Goal: Register for event/course

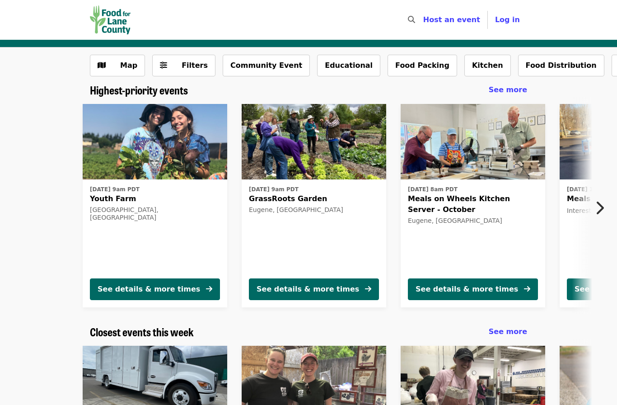
click at [604, 205] on icon "chevron-right icon" at bounding box center [599, 207] width 9 height 17
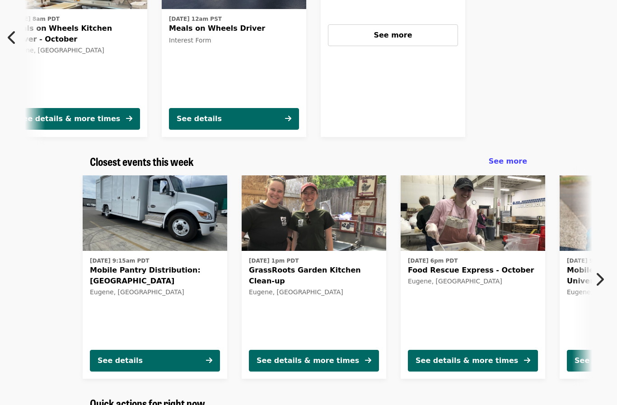
scroll to position [201, 0]
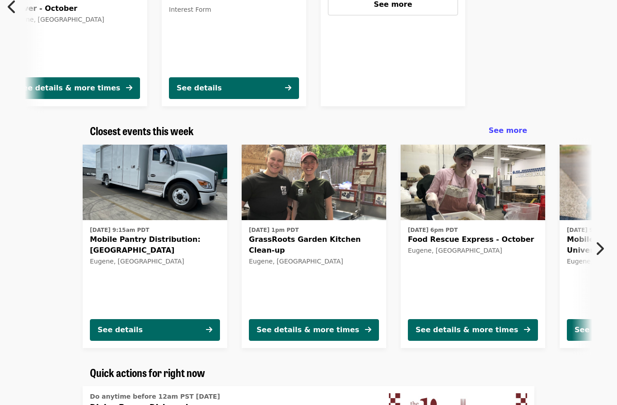
click at [599, 249] on icon "chevron-right icon" at bounding box center [599, 248] width 9 height 17
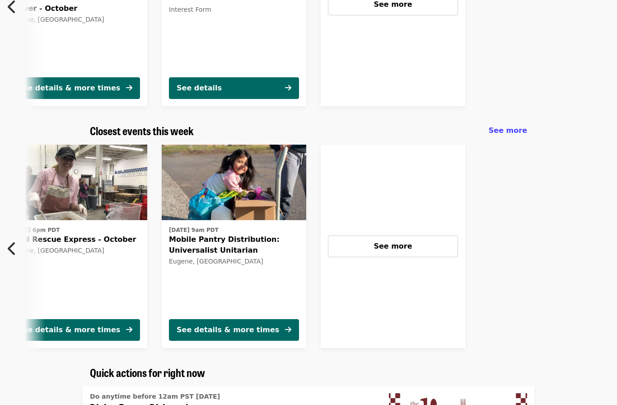
scroll to position [0, 408]
click at [419, 254] on button "See more" at bounding box center [393, 246] width 130 height 22
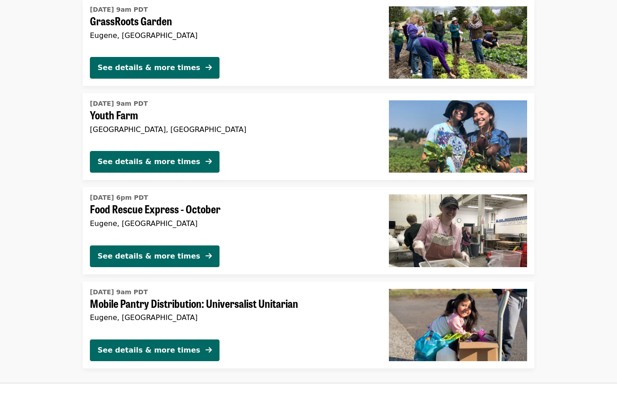
scroll to position [346, 0]
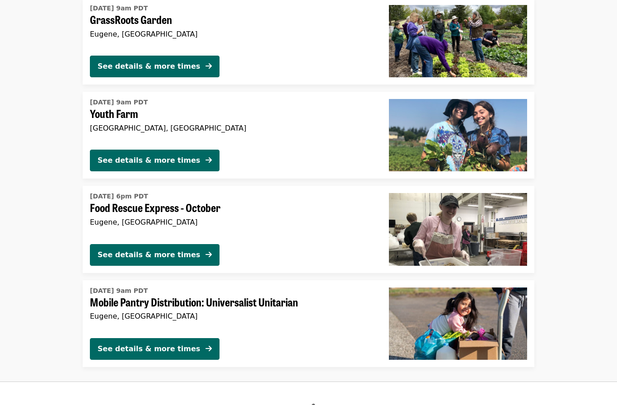
click at [206, 249] on span at bounding box center [209, 254] width 6 height 11
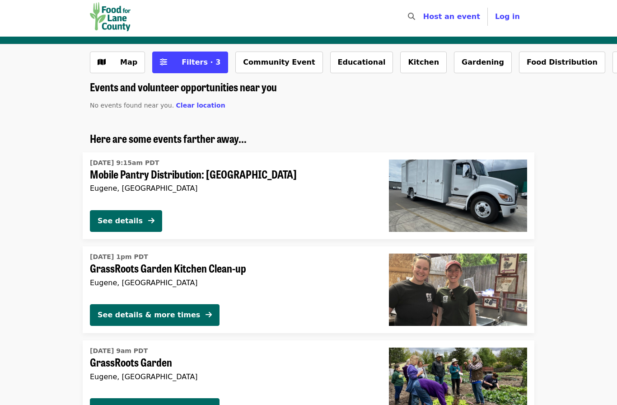
scroll to position [4, 0]
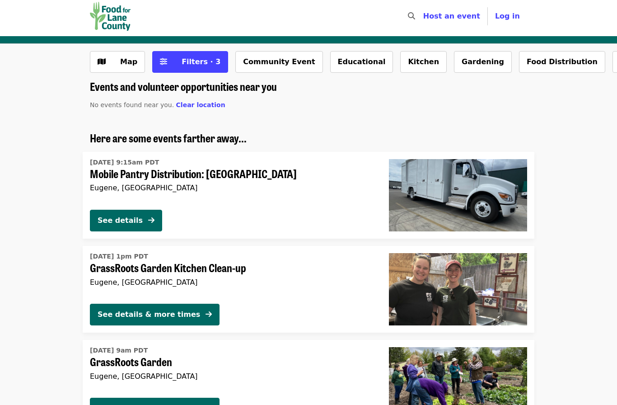
click at [183, 66] on span "Filters · 3" at bounding box center [197, 61] width 48 height 11
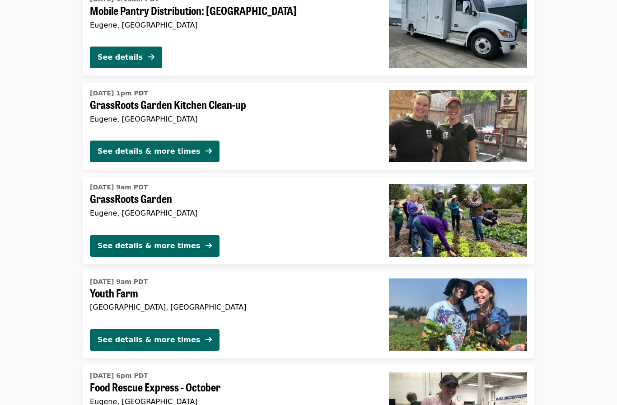
scroll to position [652, 0]
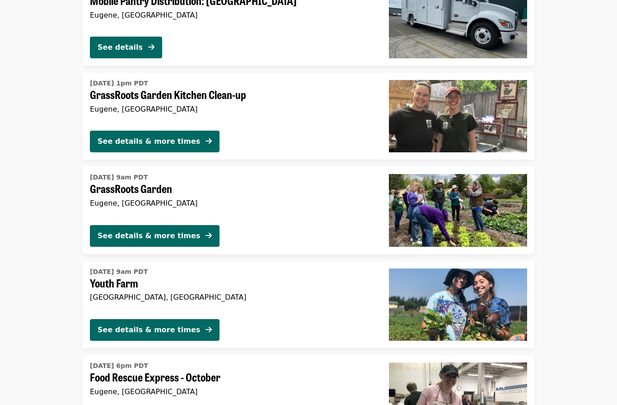
click at [206, 233] on icon "arrow-right icon" at bounding box center [209, 235] width 6 height 9
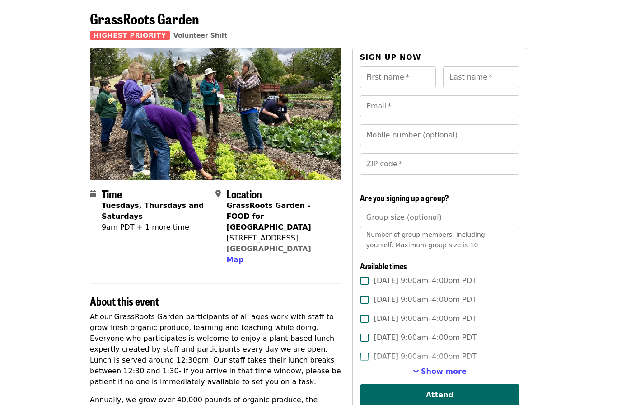
scroll to position [37, 0]
click at [448, 370] on span "Show more" at bounding box center [444, 371] width 46 height 9
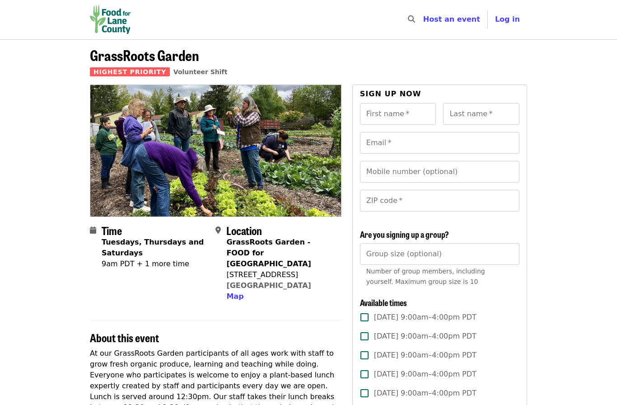
scroll to position [0, 0]
